Goal: Task Accomplishment & Management: Use online tool/utility

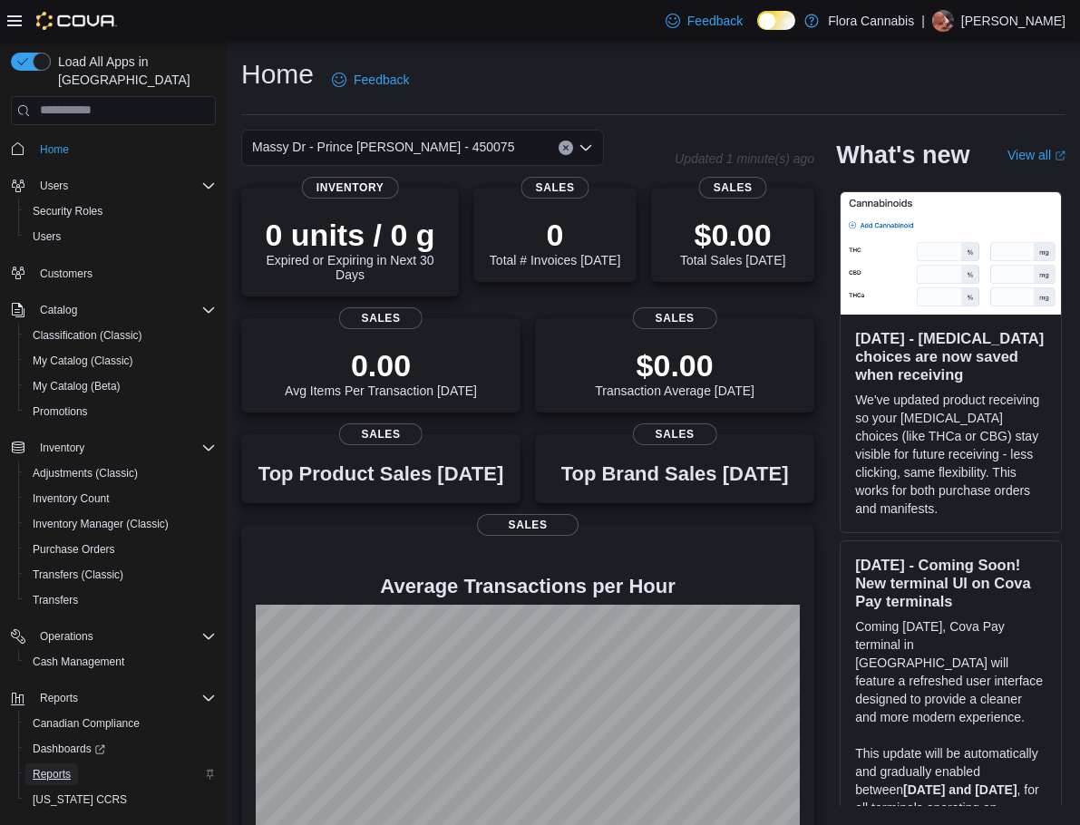
click at [57, 767] on span "Reports" at bounding box center [52, 774] width 38 height 15
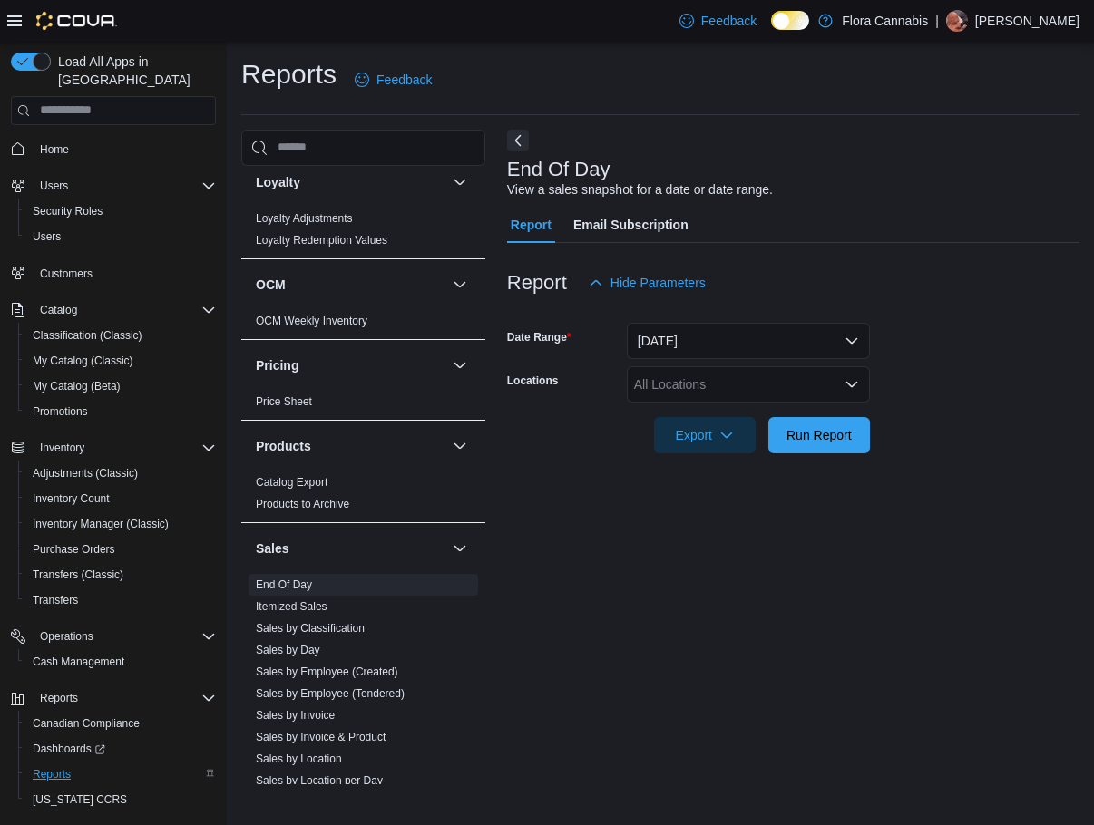
scroll to position [1129, 0]
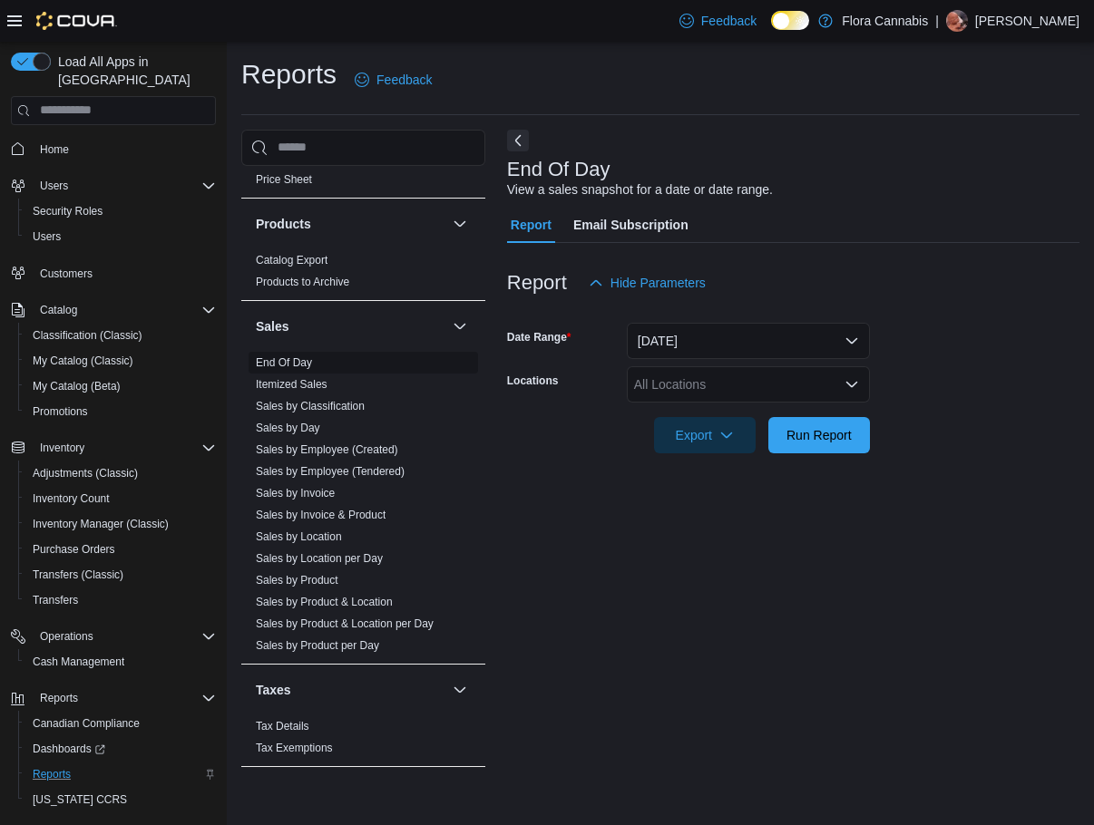
click at [307, 362] on link "End Of Day" at bounding box center [284, 362] width 56 height 13
click at [717, 352] on button "[DATE]" at bounding box center [748, 341] width 243 height 36
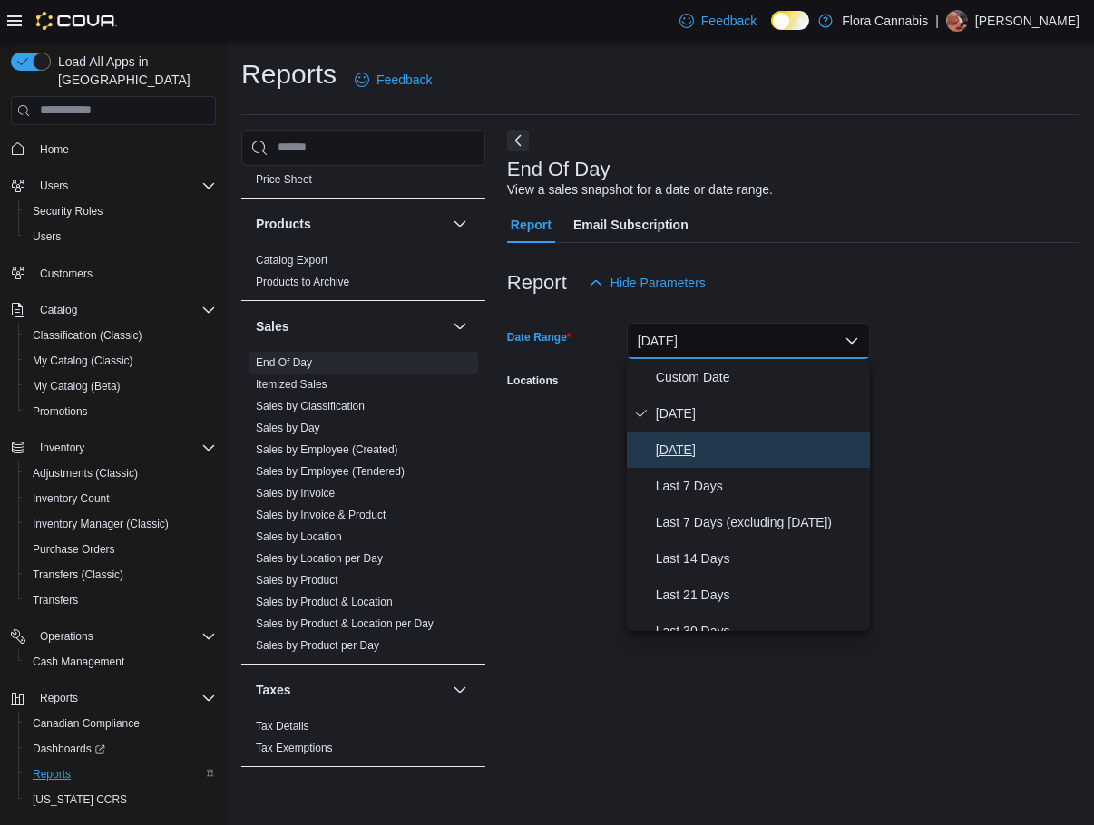
click at [689, 444] on span "[DATE]" at bounding box center [759, 450] width 207 height 22
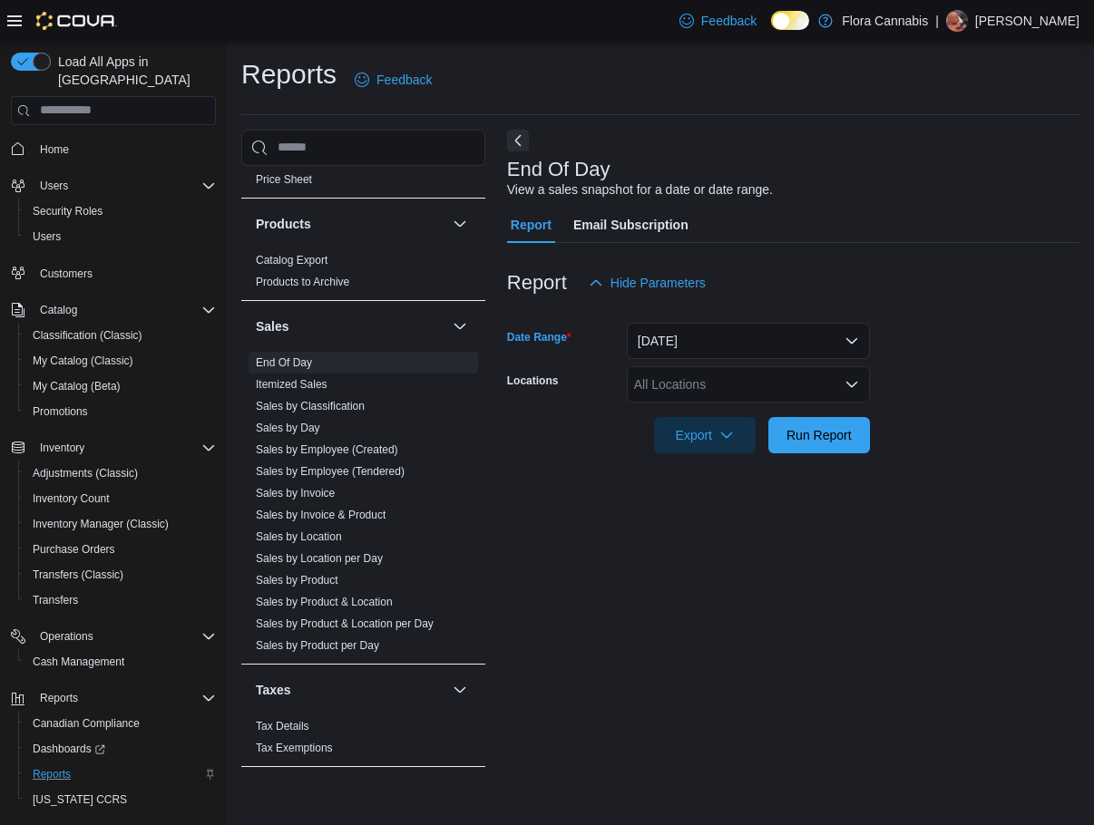
click at [667, 376] on div "All Locations" at bounding box center [748, 384] width 243 height 36
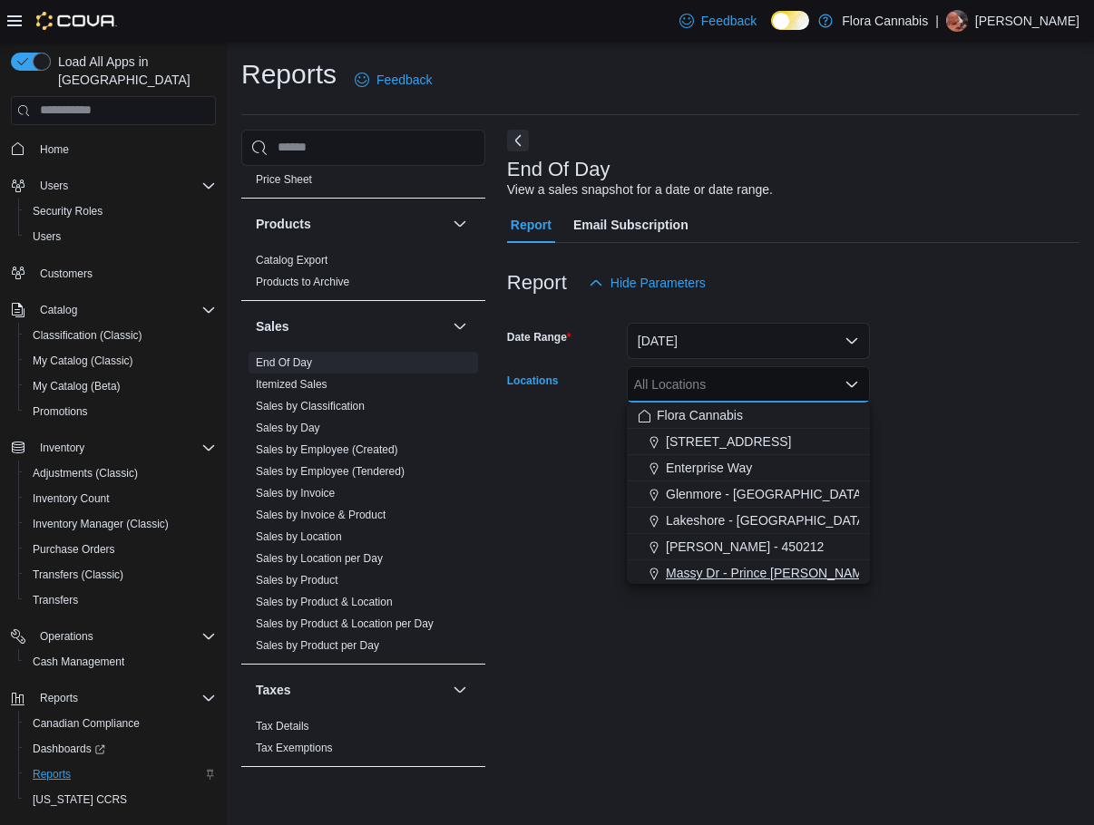
click at [715, 570] on span "Massy Dr - Prince [PERSON_NAME] - 450075" at bounding box center [797, 573] width 262 height 18
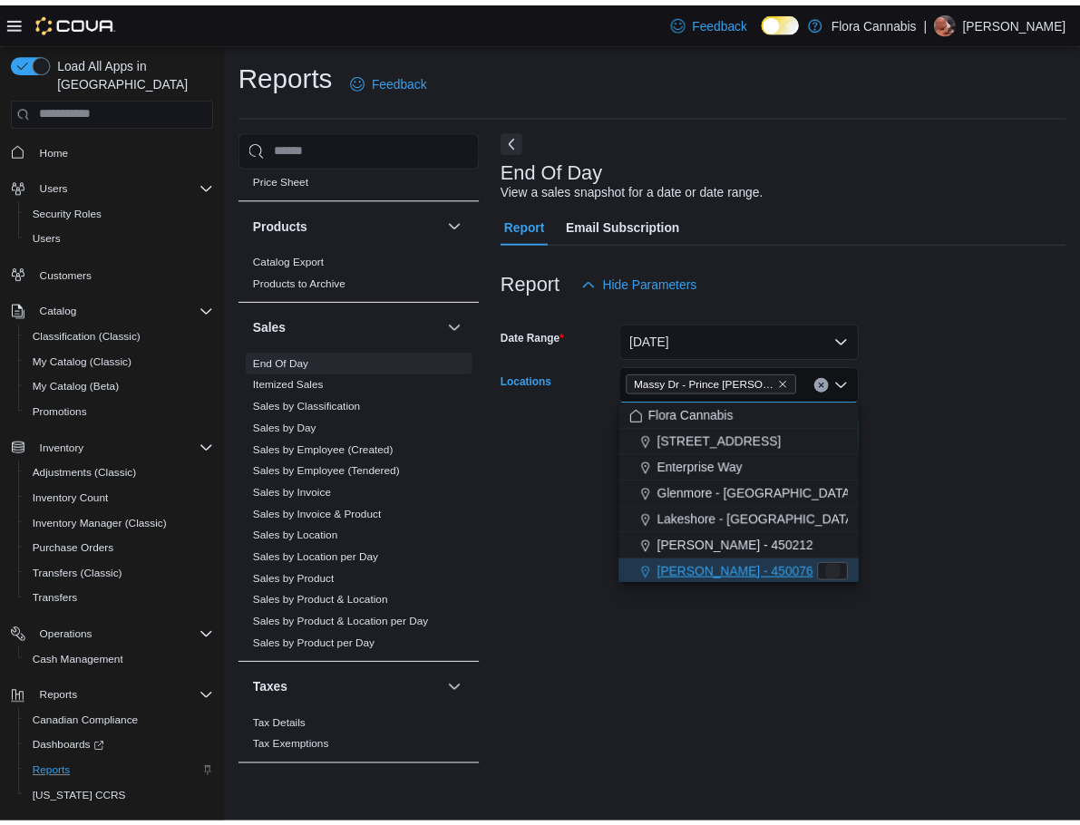
scroll to position [3, 0]
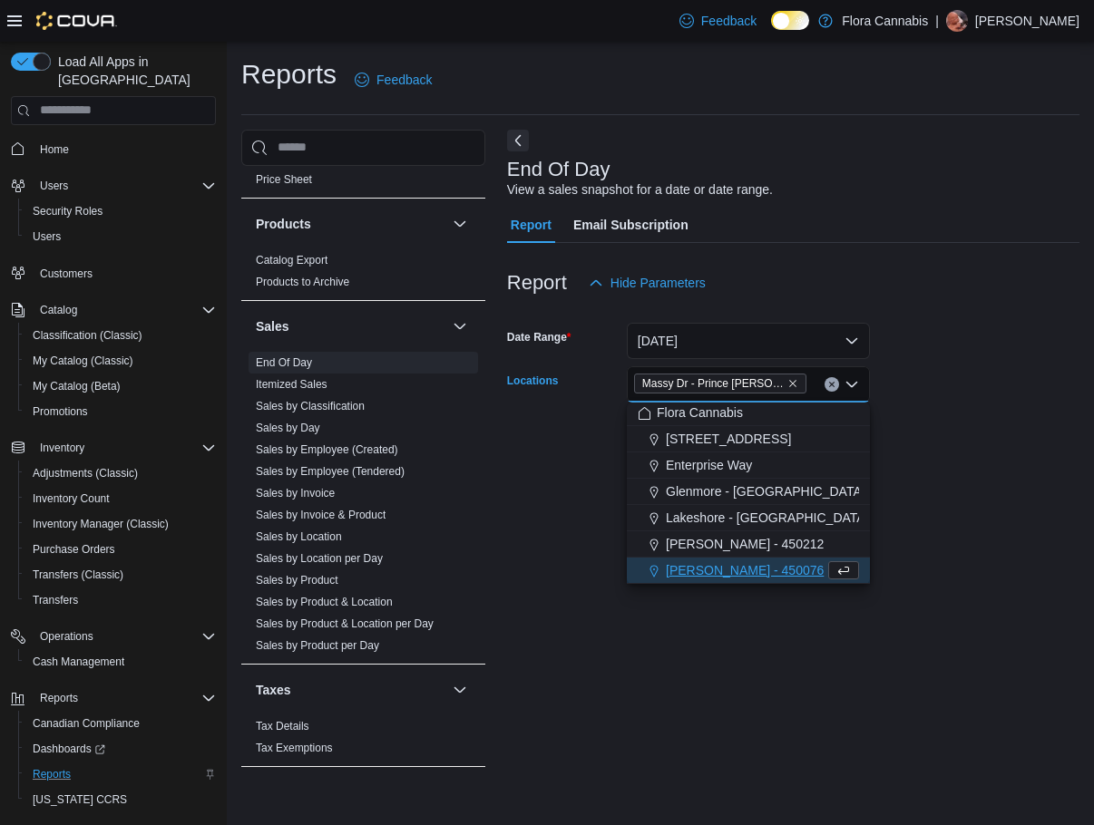
click at [923, 495] on div "End Of Day View a sales snapshot for a date or date range. Report Email Subscri…" at bounding box center [793, 458] width 572 height 656
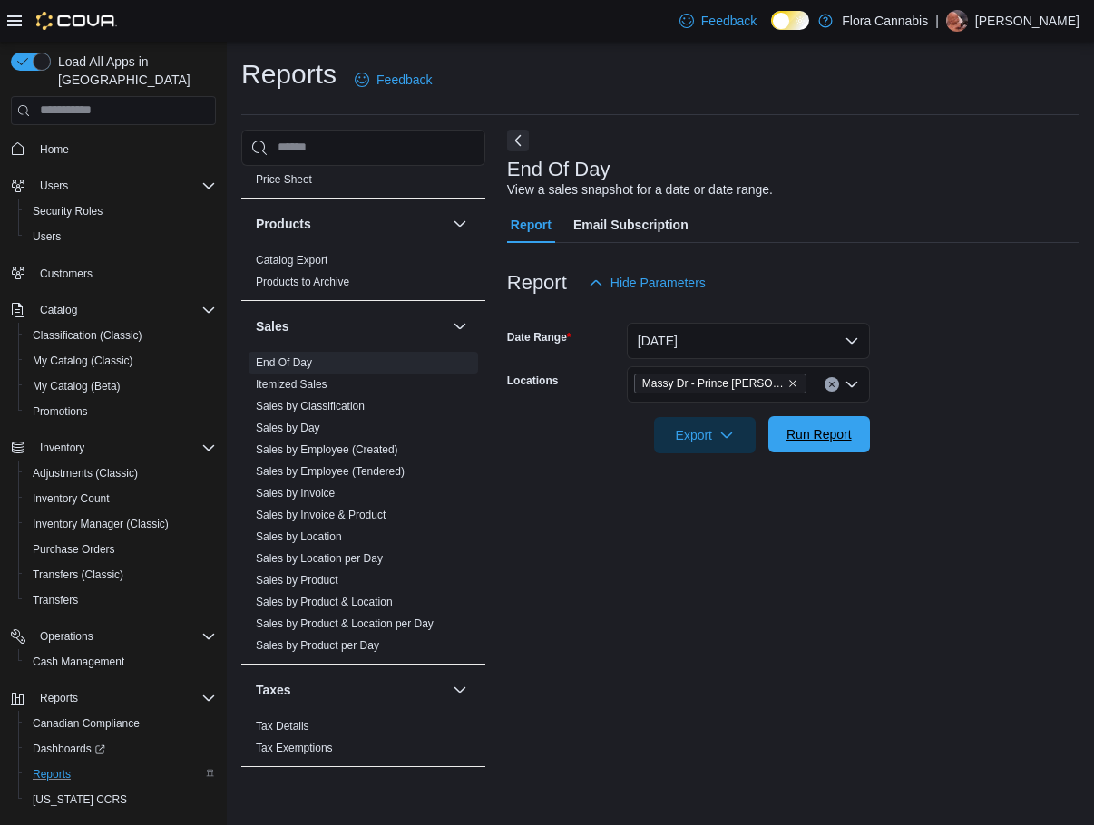
click at [813, 437] on span "Run Report" at bounding box center [818, 434] width 65 height 18
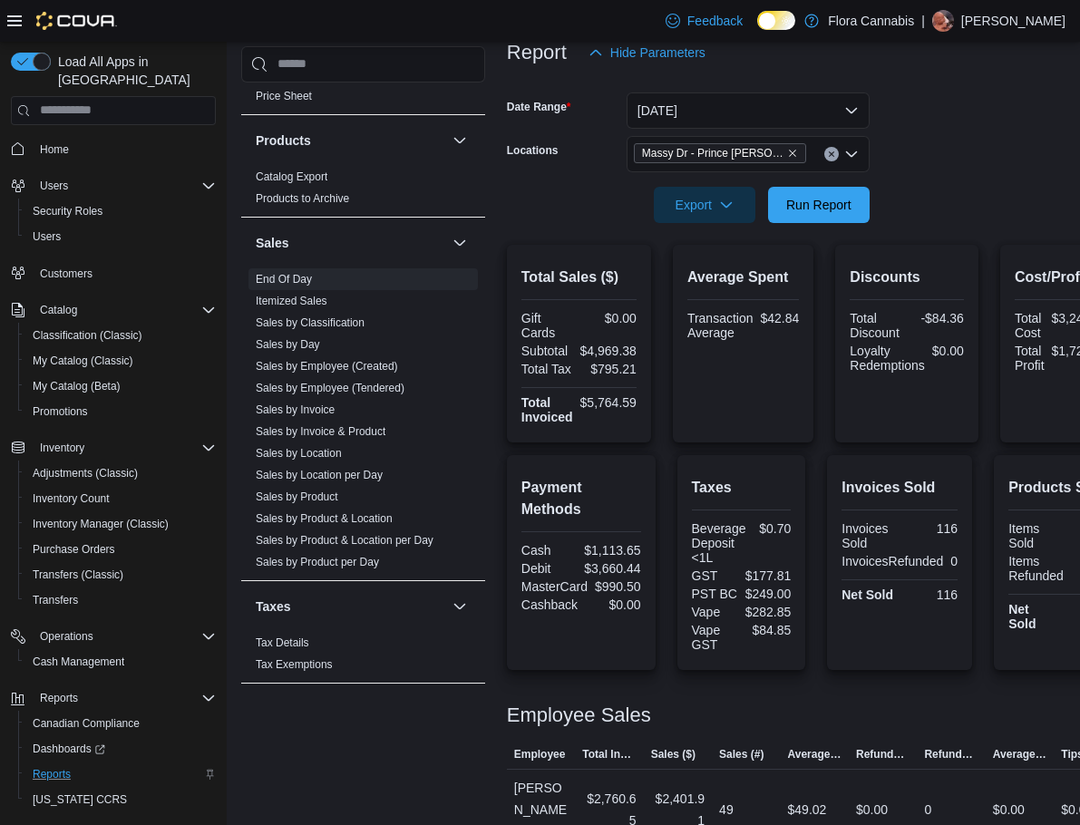
scroll to position [175, 0]
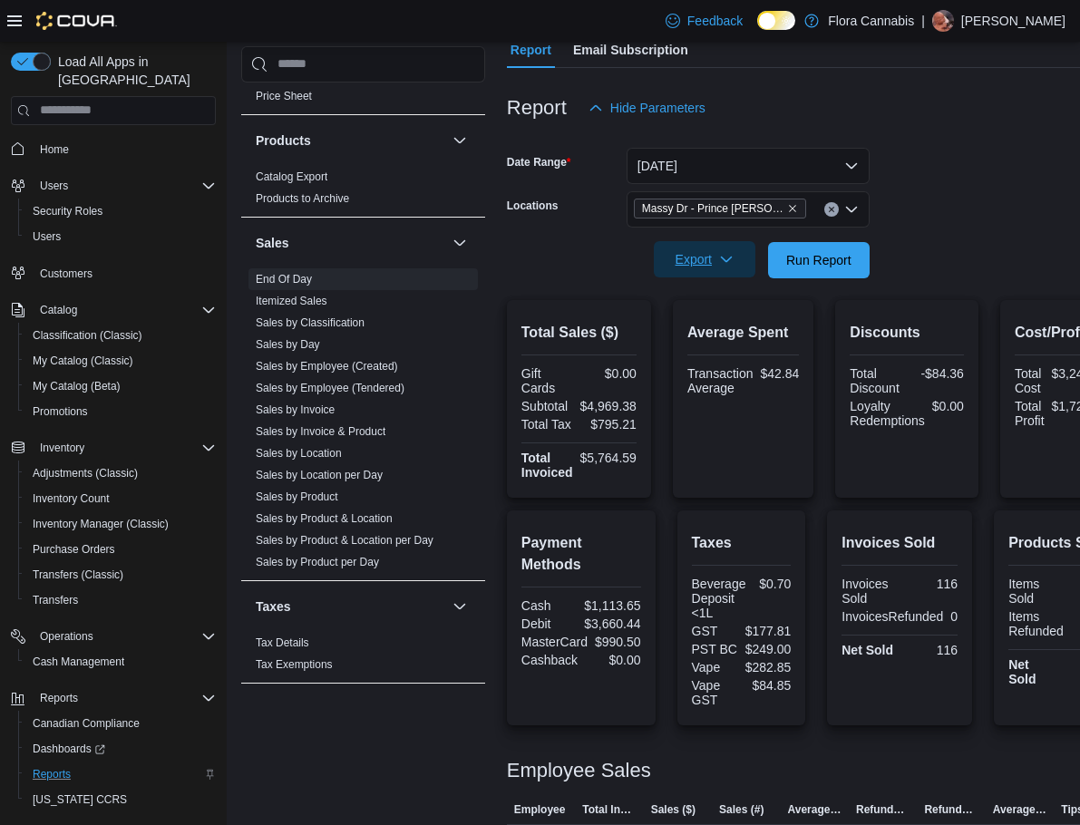
drag, startPoint x: 703, startPoint y: 253, endPoint x: 696, endPoint y: 263, distance: 12.3
click at [698, 263] on span "Export" at bounding box center [705, 259] width 80 height 36
click at [707, 330] on span "Export to Pdf" at bounding box center [708, 333] width 82 height 15
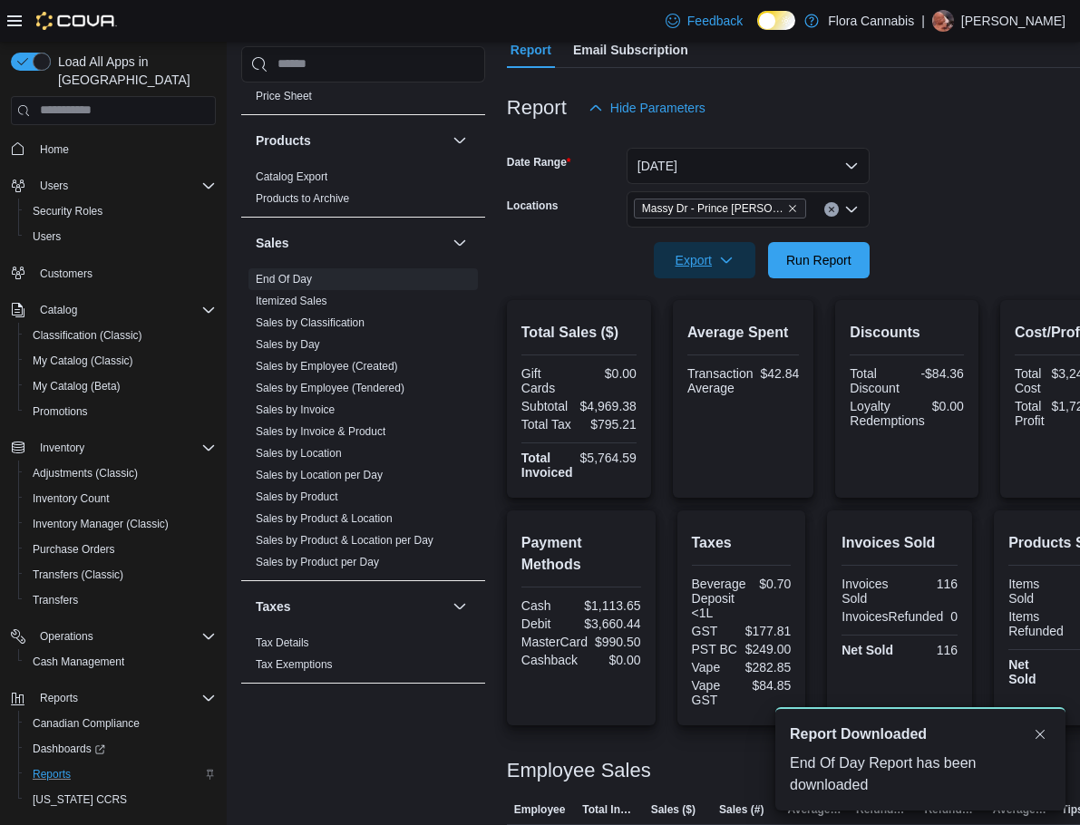
scroll to position [0, 0]
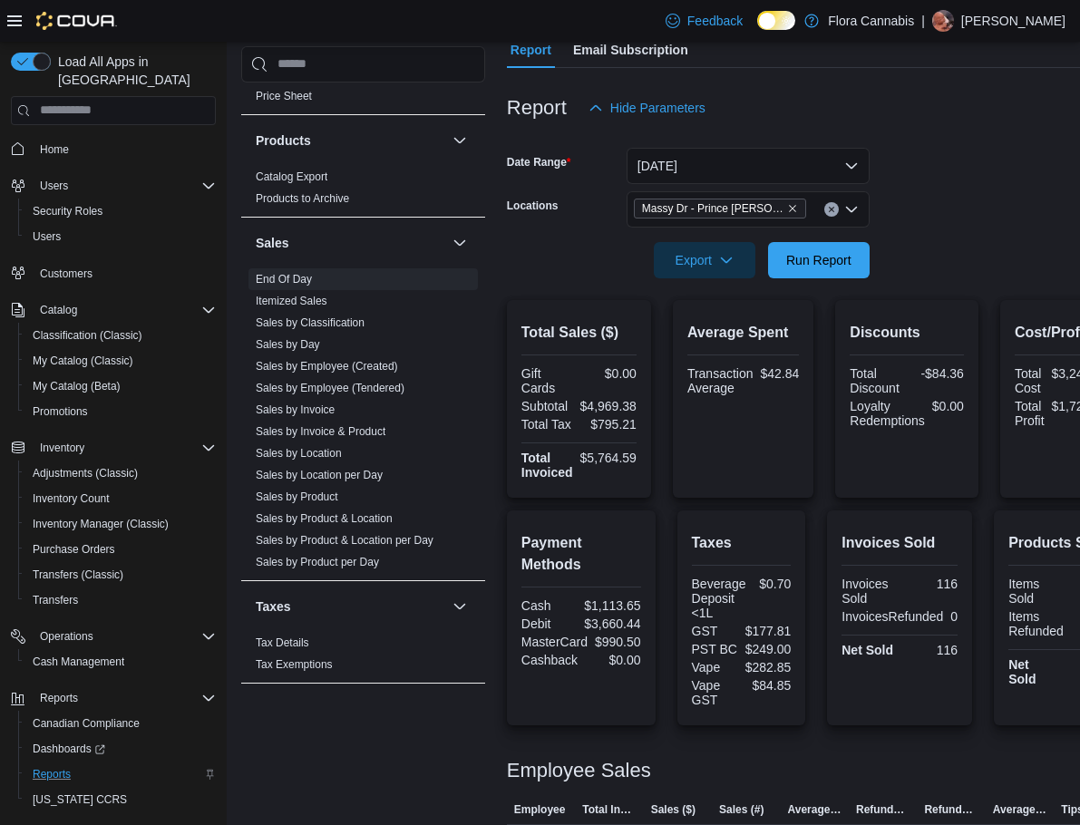
click at [983, 242] on form "Date Range [DATE] Locations Massy Dr - [GEOGRAPHIC_DATA][PERSON_NAME] - 450075 …" at bounding box center [815, 202] width 616 height 152
